Goal: Information Seeking & Learning: Learn about a topic

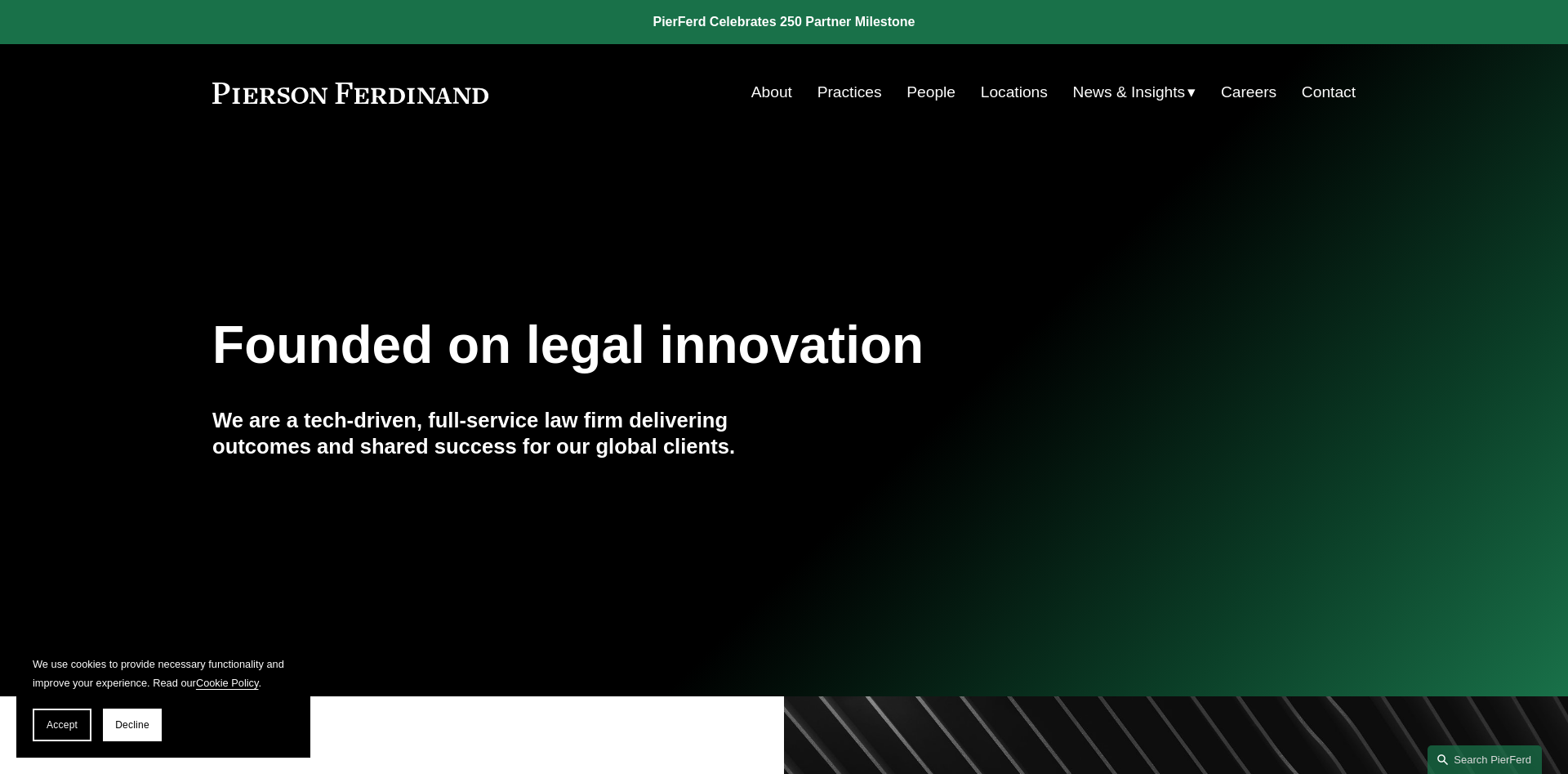
click at [837, 91] on link "Practices" at bounding box center [850, 92] width 65 height 31
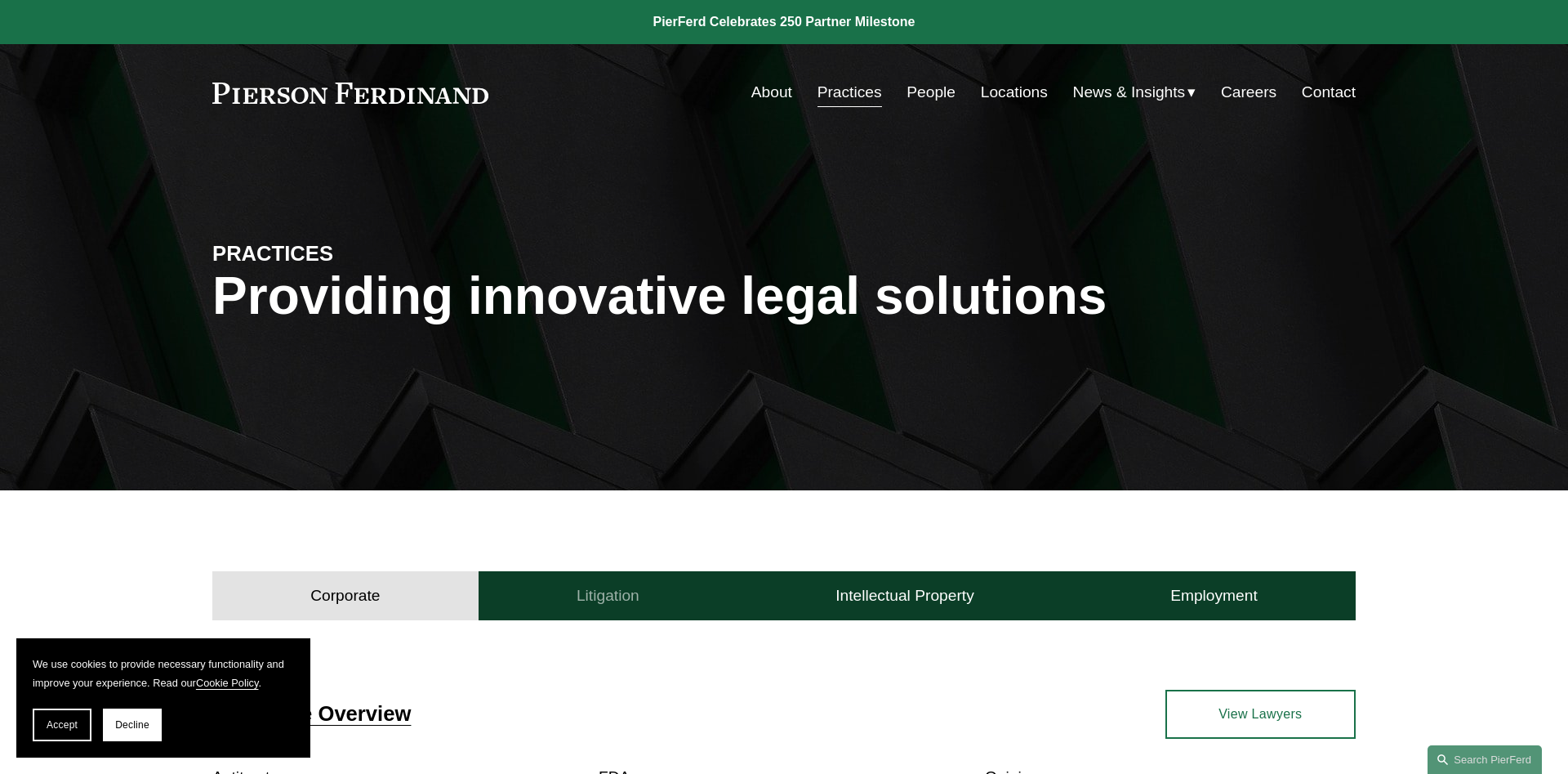
click at [577, 595] on h4 "Litigation" at bounding box center [609, 595] width 63 height 19
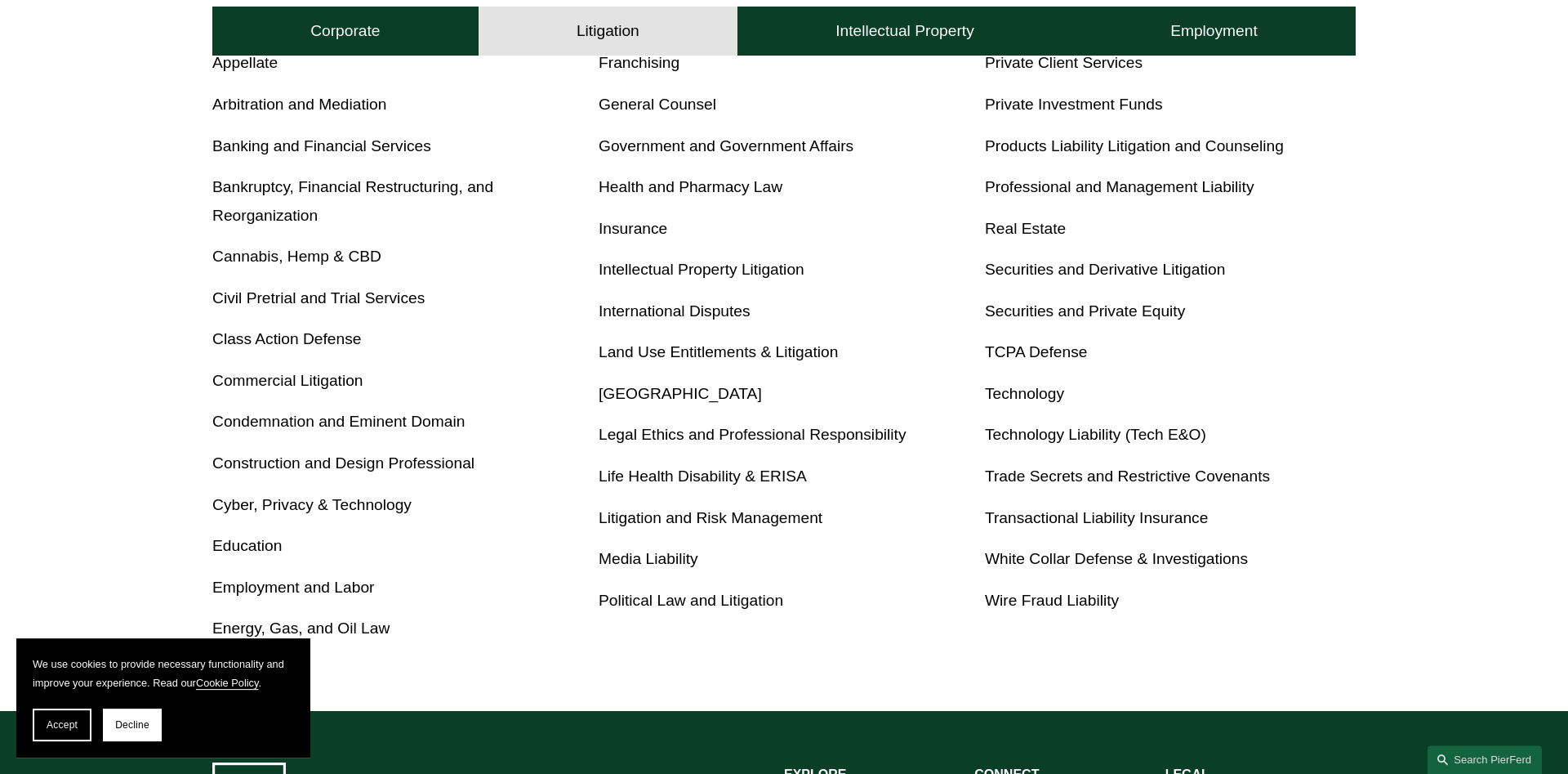
scroll to position [584, 0]
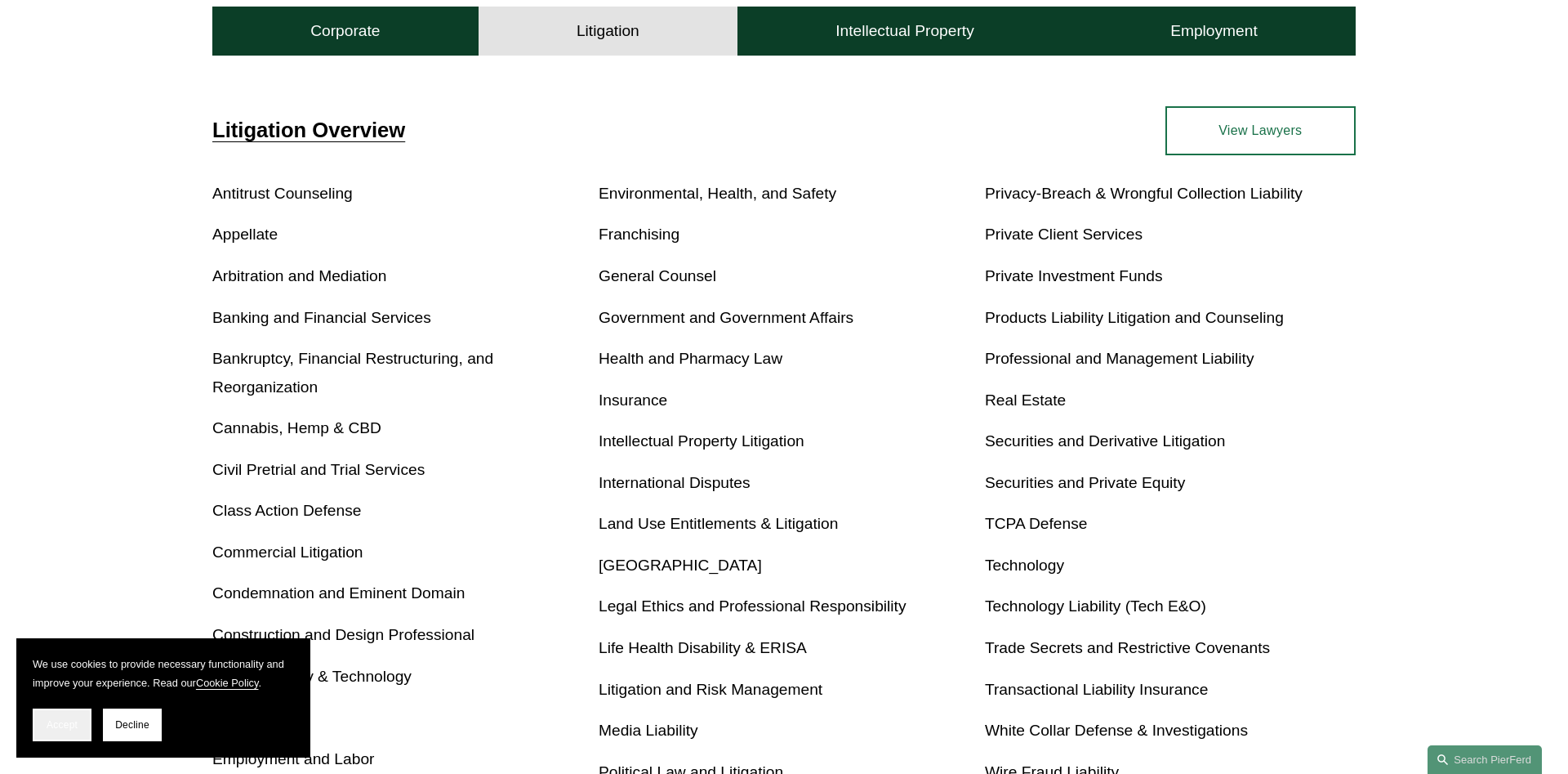
click at [66, 732] on button "Accept" at bounding box center [62, 724] width 59 height 32
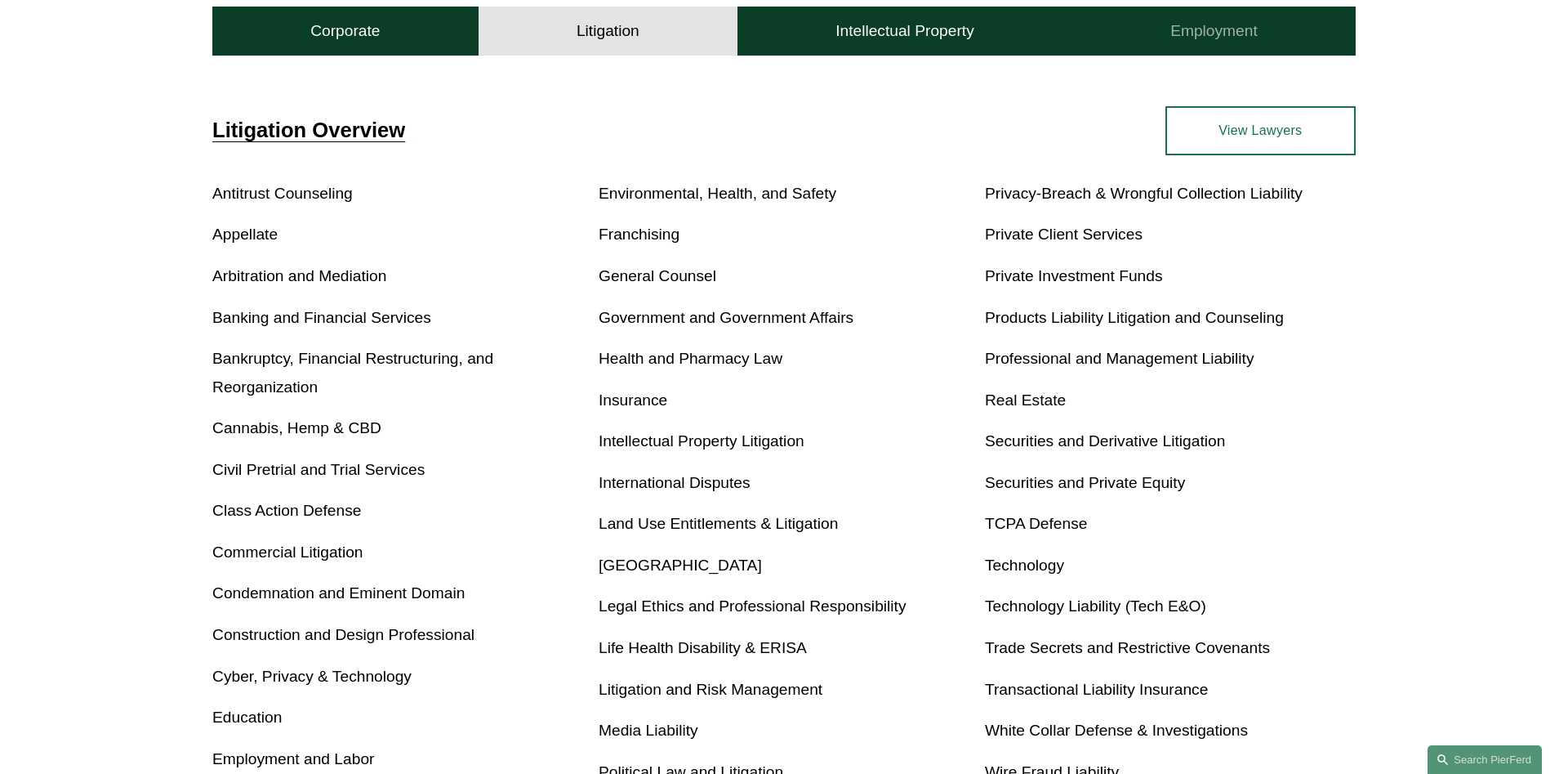
click at [1179, 49] on button "Employment" at bounding box center [1214, 30] width 283 height 49
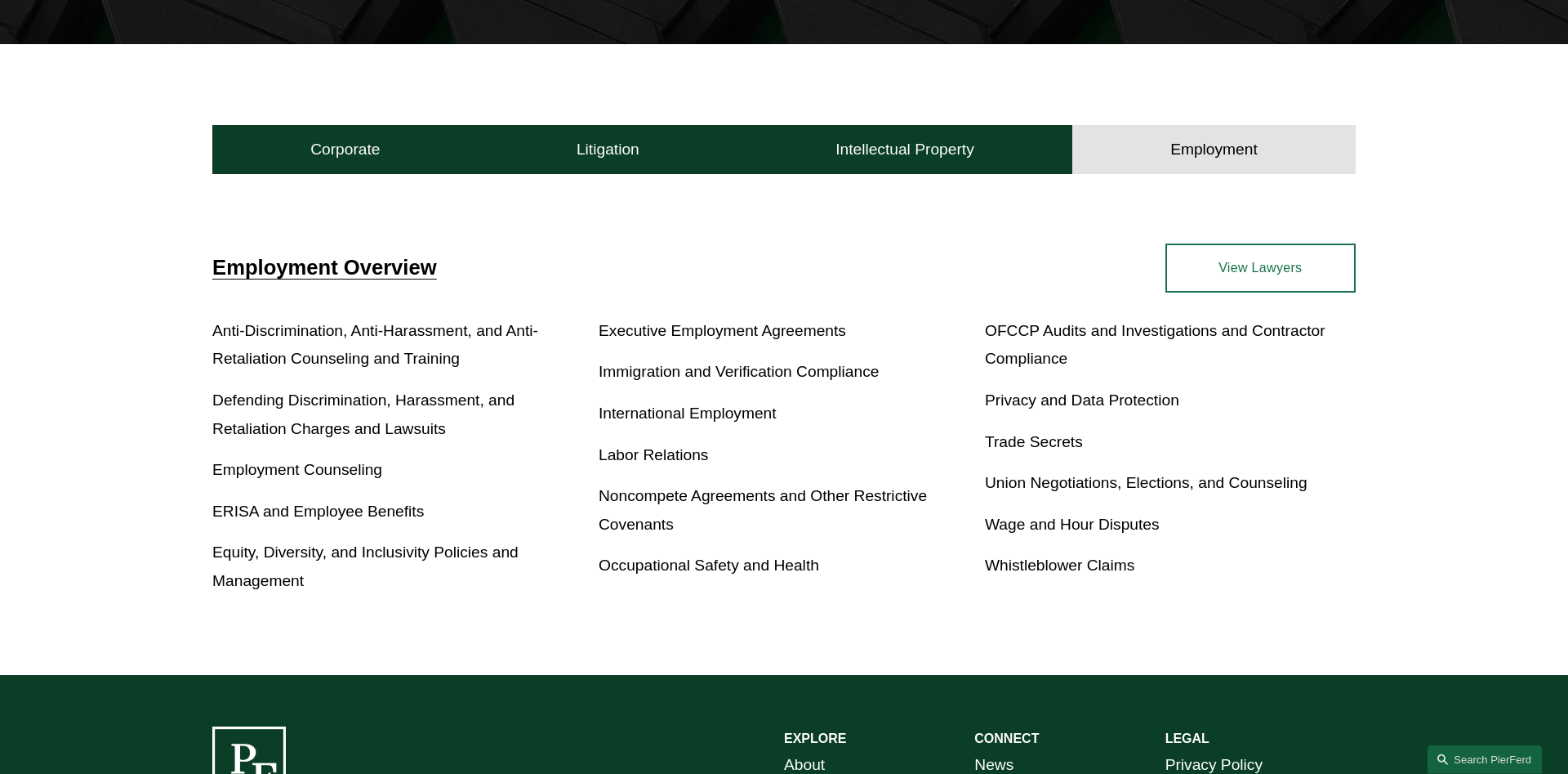
scroll to position [442, 0]
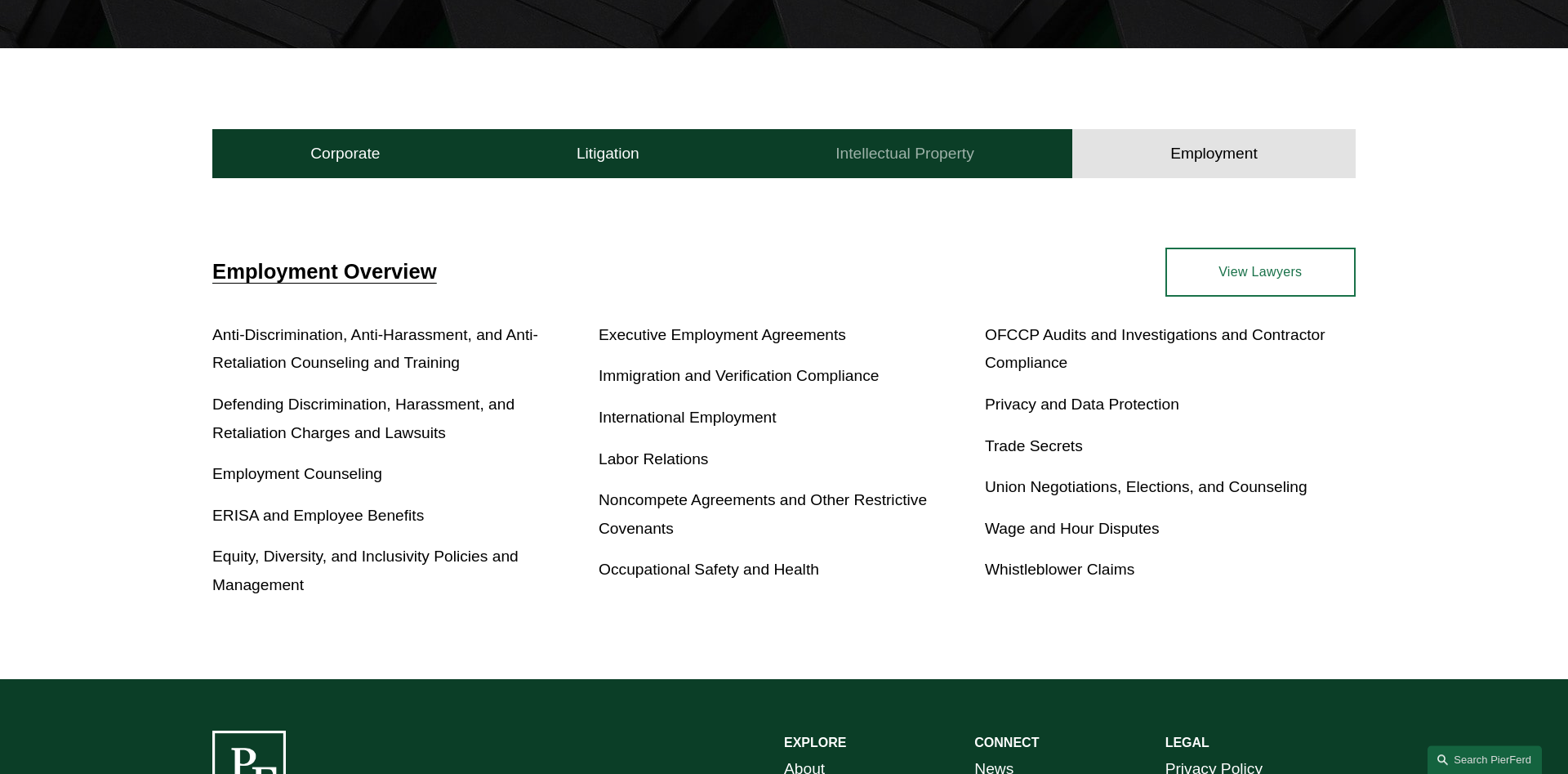
click at [986, 166] on button "Intellectual Property" at bounding box center [905, 153] width 335 height 49
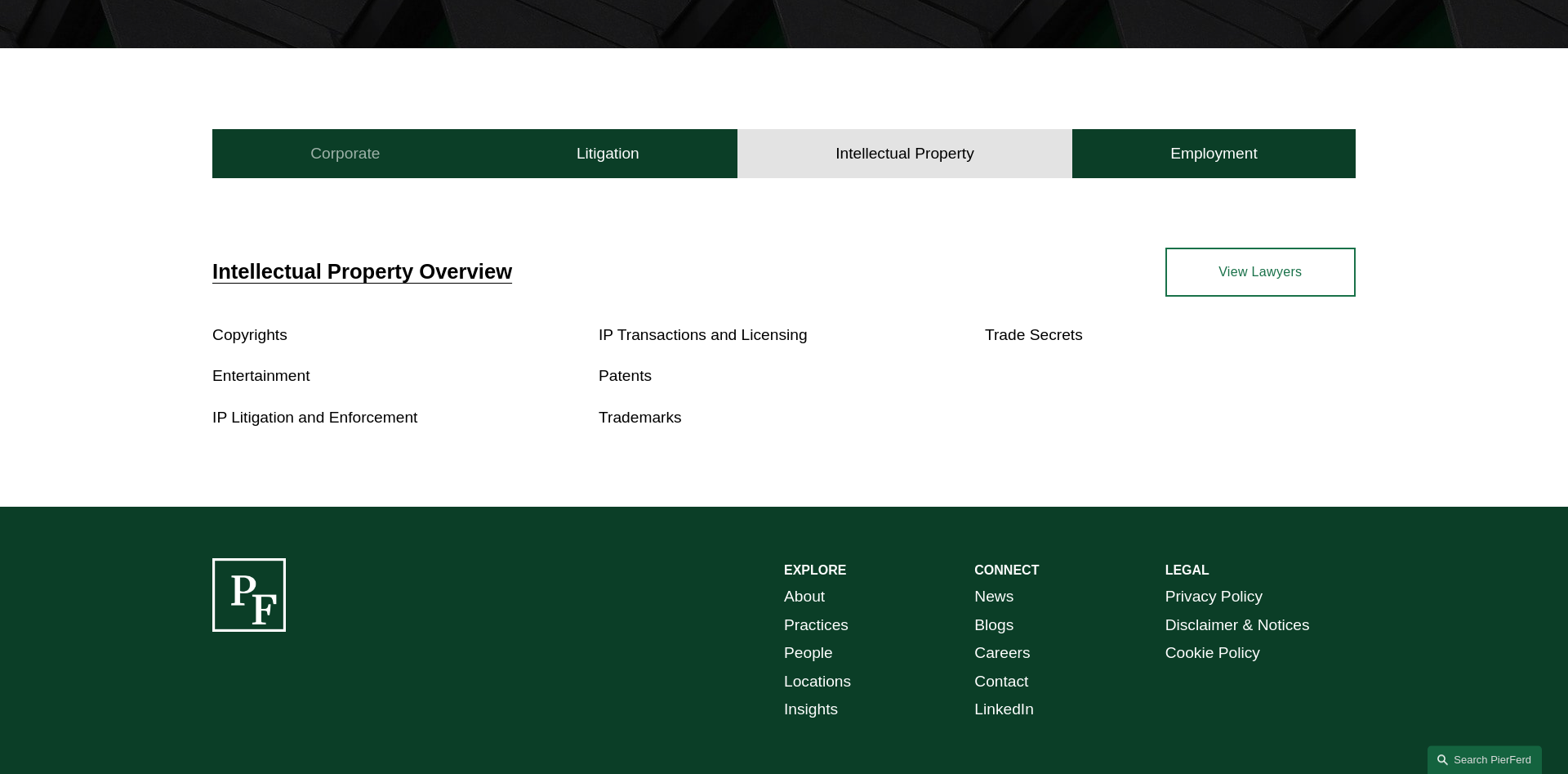
click at [391, 160] on button "Corporate" at bounding box center [345, 153] width 266 height 49
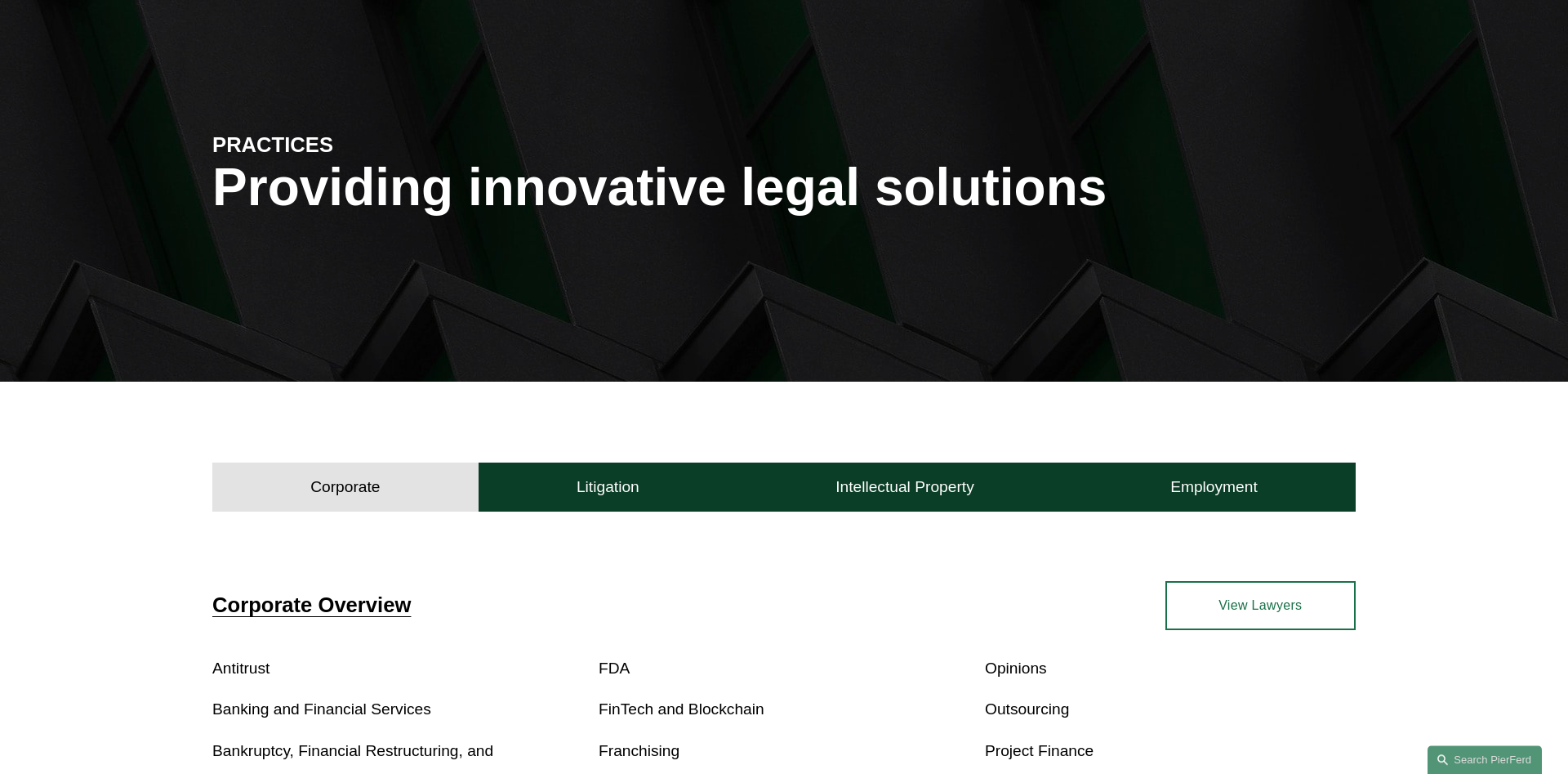
scroll to position [0, 0]
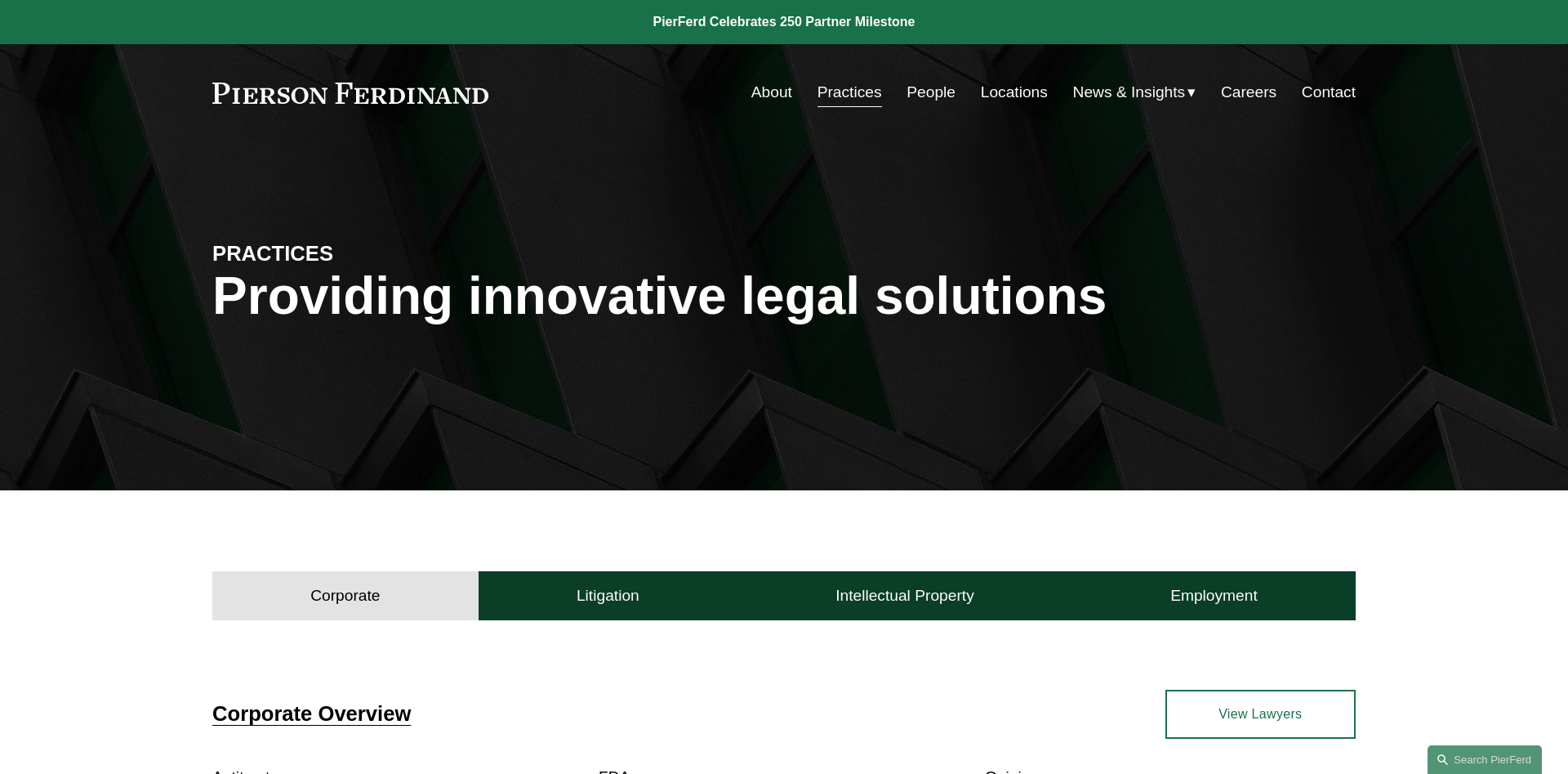
click at [931, 91] on link "People" at bounding box center [931, 92] width 49 height 31
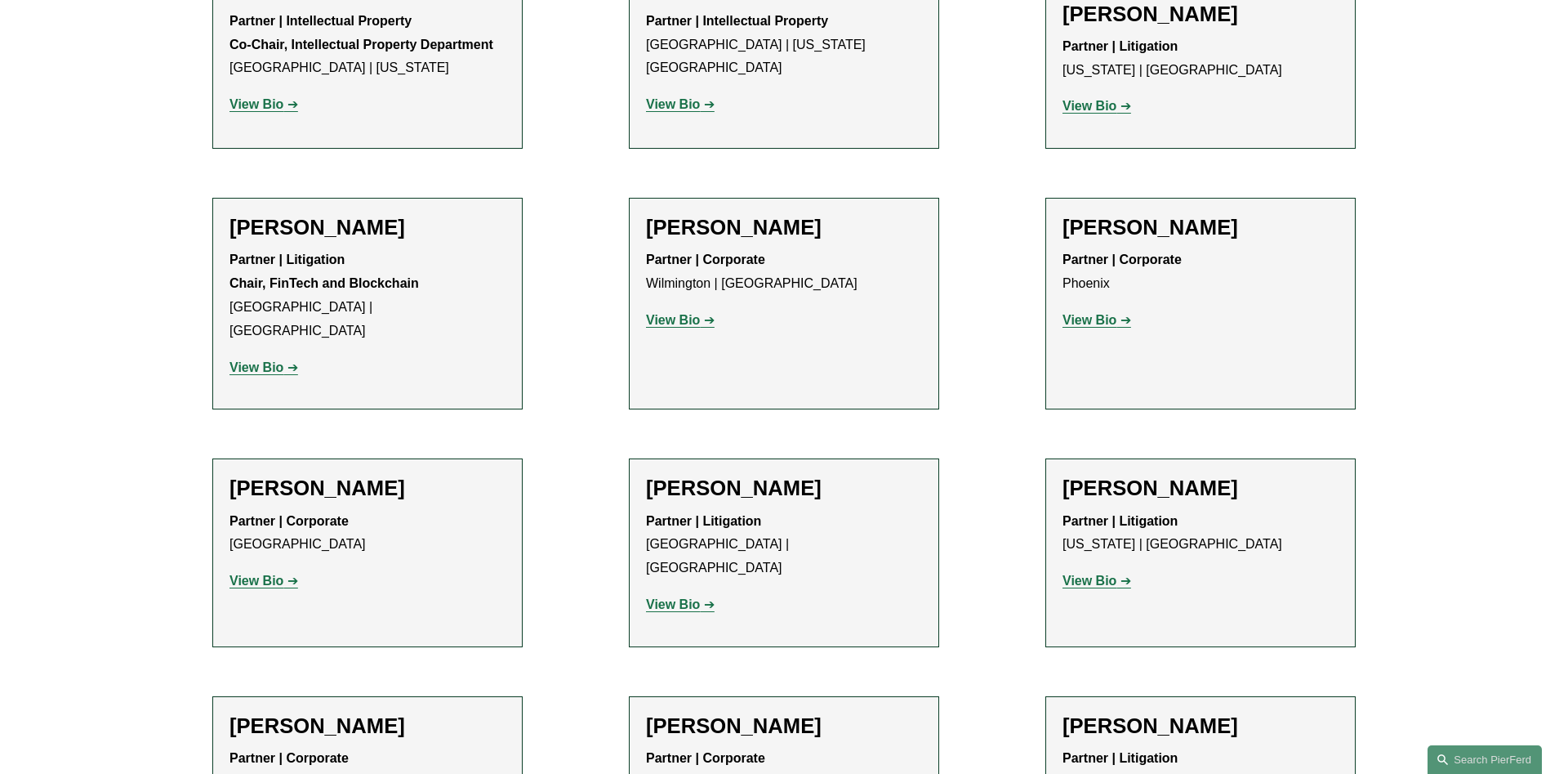
scroll to position [10167, 0]
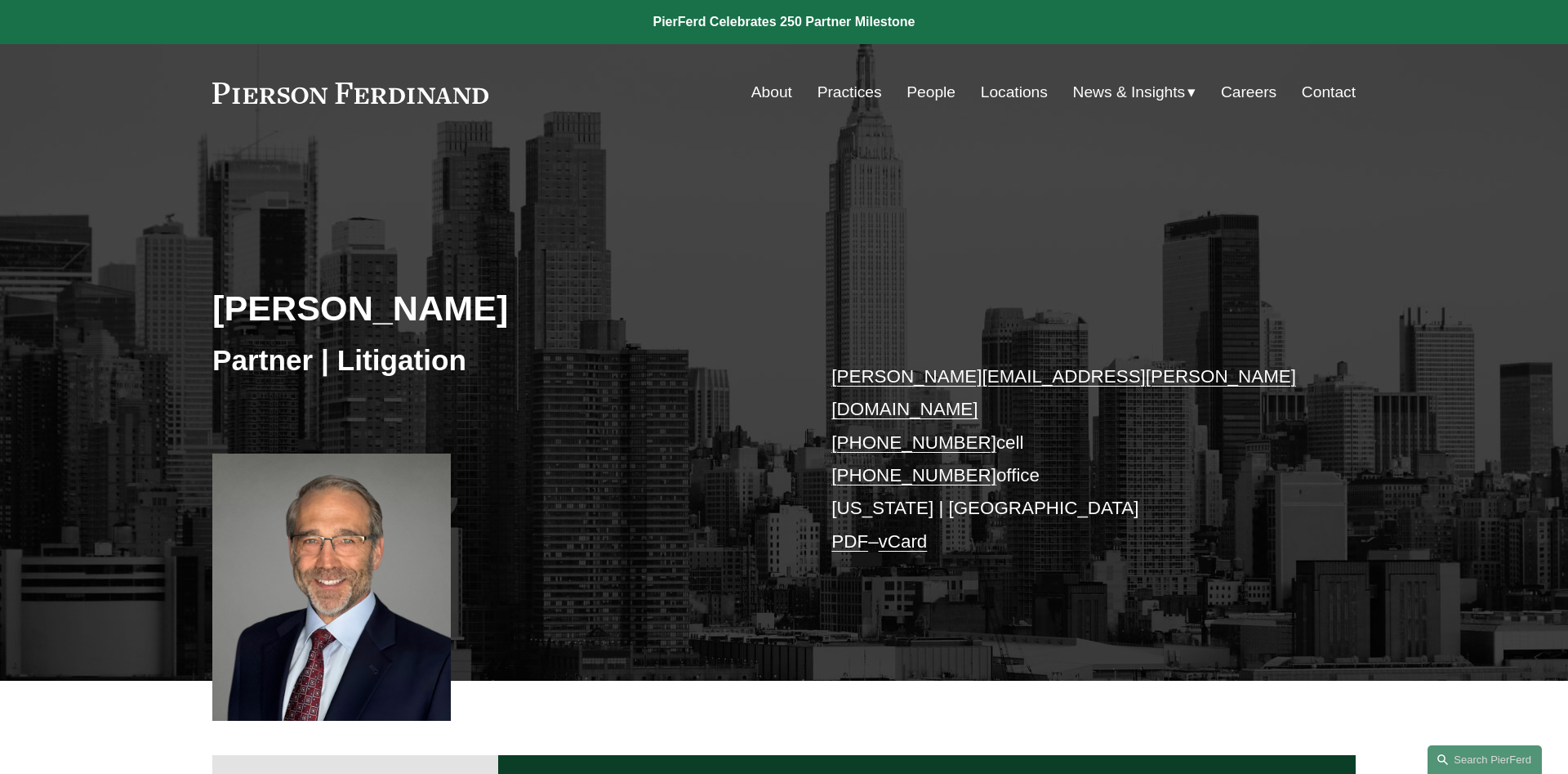
click at [768, 87] on link "About" at bounding box center [772, 92] width 41 height 31
